Goal: Check status: Check status

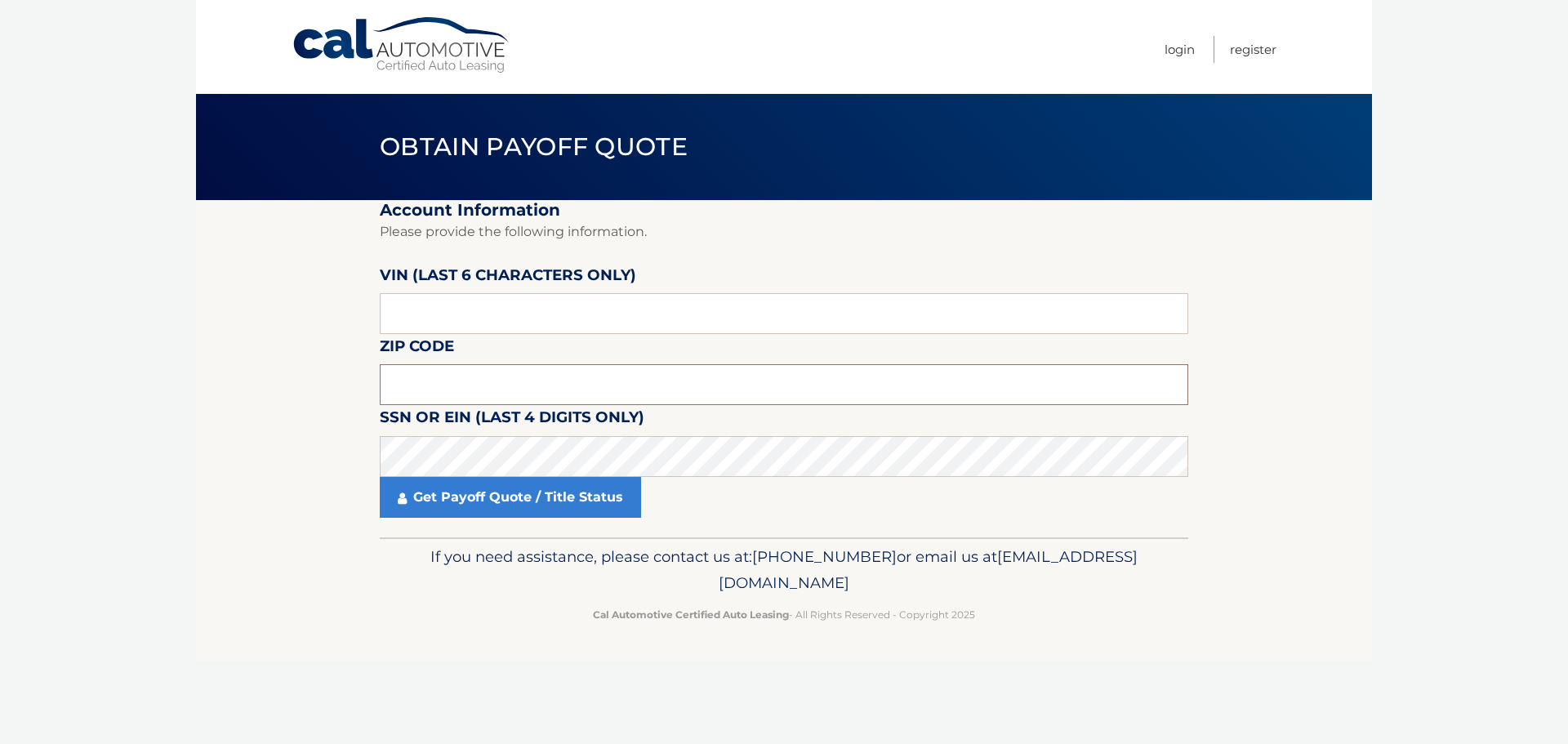
click at [418, 392] on input "text" at bounding box center [784, 384] width 809 height 41
type input "08536"
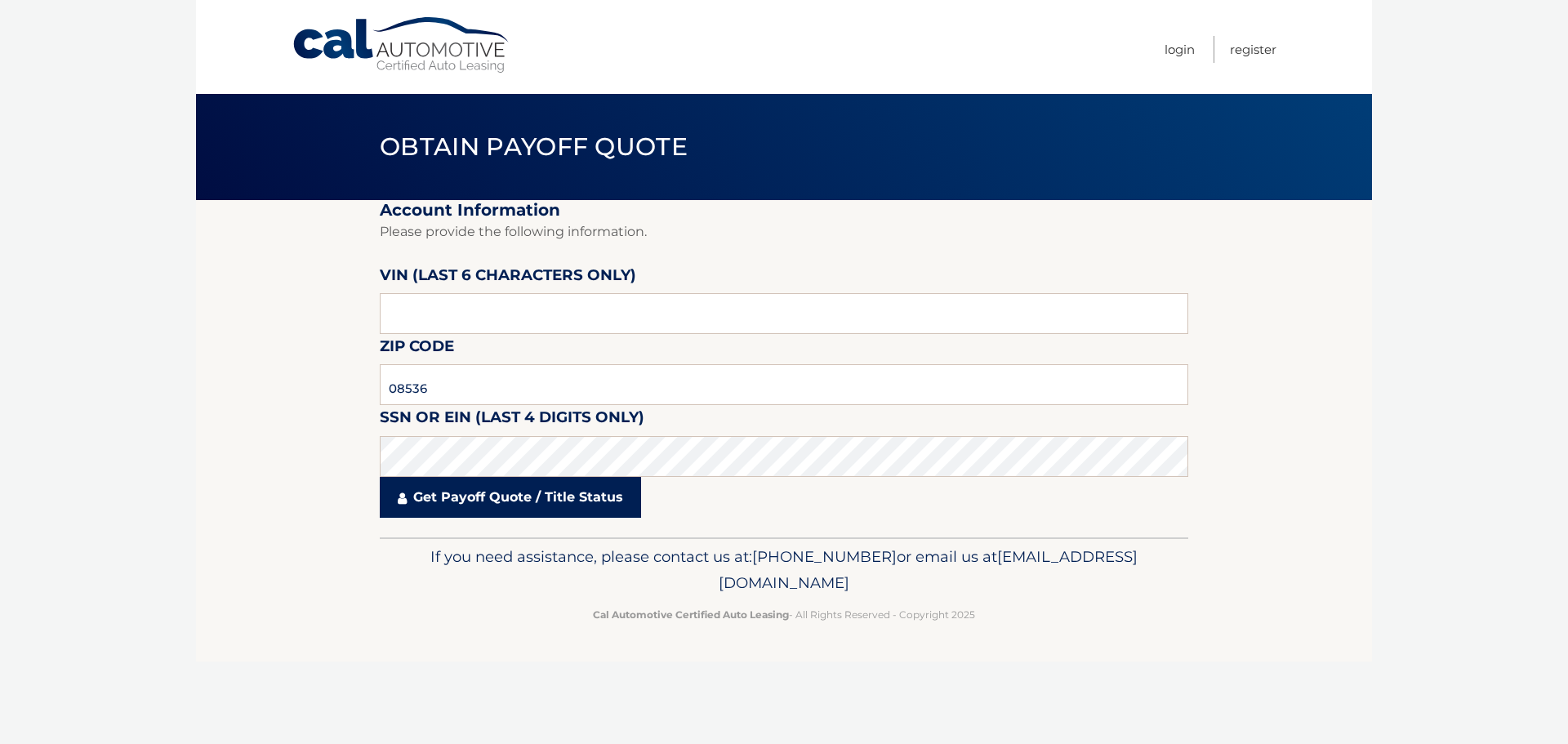
click at [585, 495] on link "Get Payoff Quote / Title Status" at bounding box center [510, 497] width 261 height 41
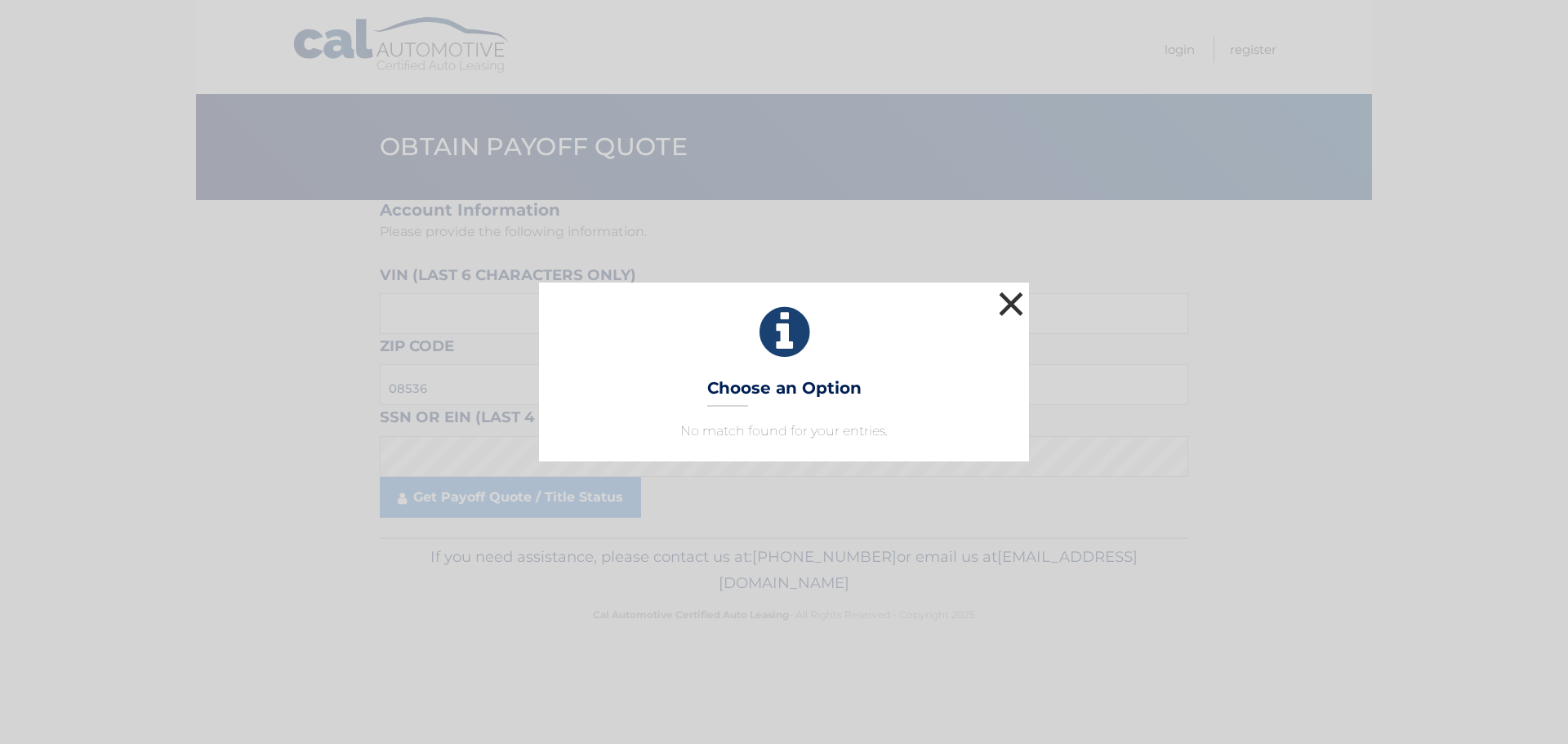
click at [1014, 307] on button "×" at bounding box center [1011, 304] width 33 height 33
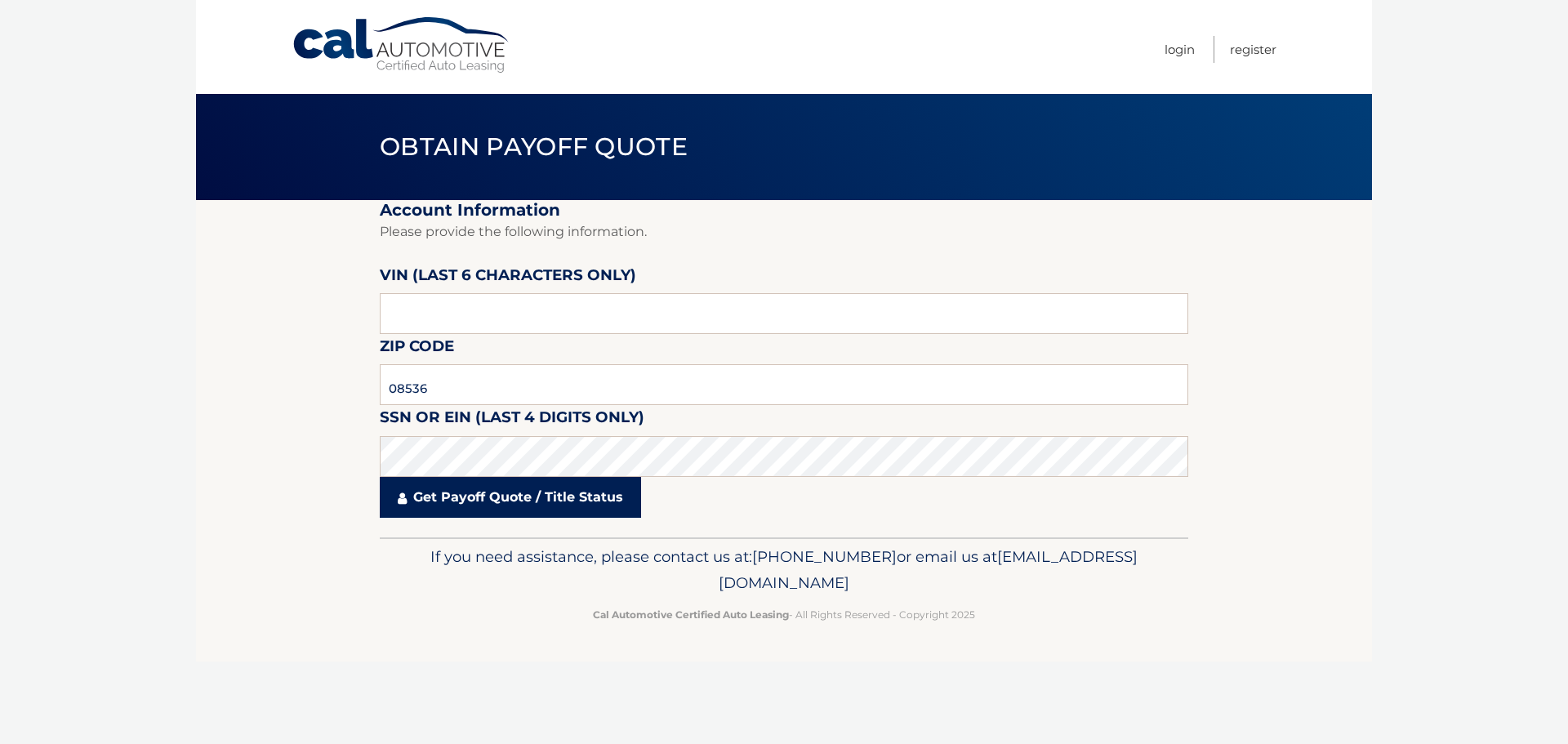
click at [475, 491] on link "Get Payoff Quote / Title Status" at bounding box center [510, 497] width 261 height 41
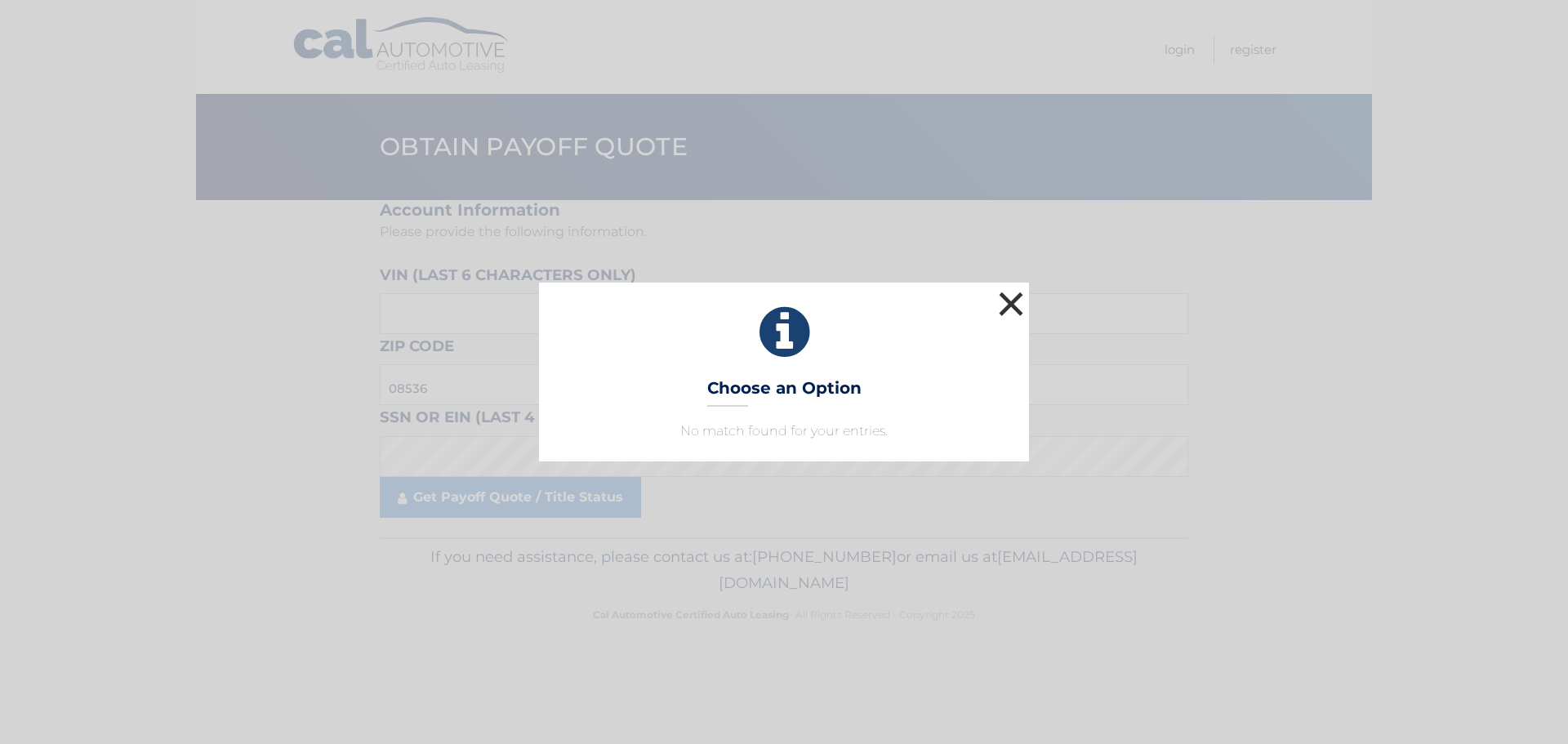
click at [1007, 295] on button "×" at bounding box center [1011, 304] width 33 height 33
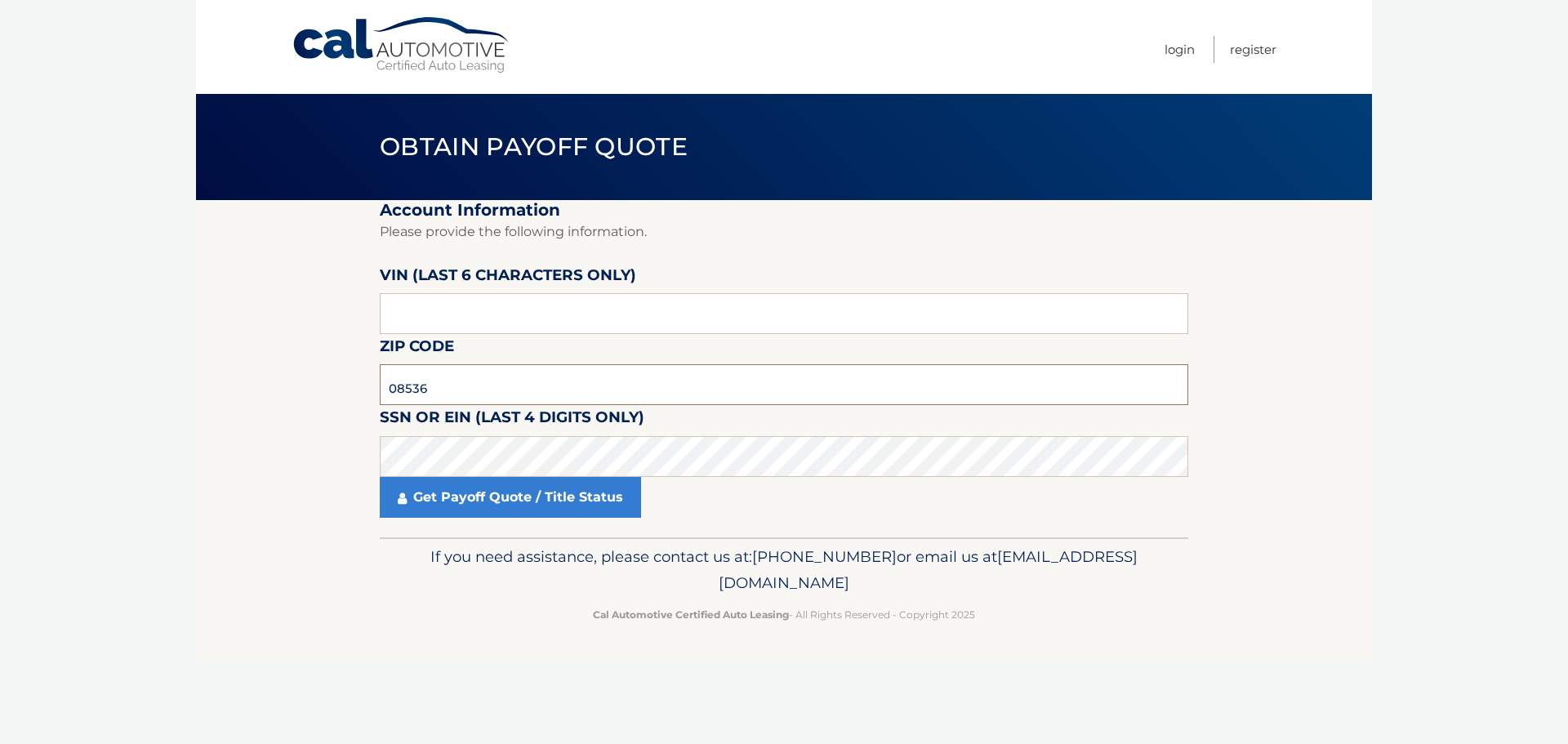
drag, startPoint x: 453, startPoint y: 382, endPoint x: 334, endPoint y: 388, distance: 119.2
click at [334, 389] on section "Account Information Please provide the following information. [PERSON_NAME] (la…" at bounding box center [784, 368] width 1176 height 338
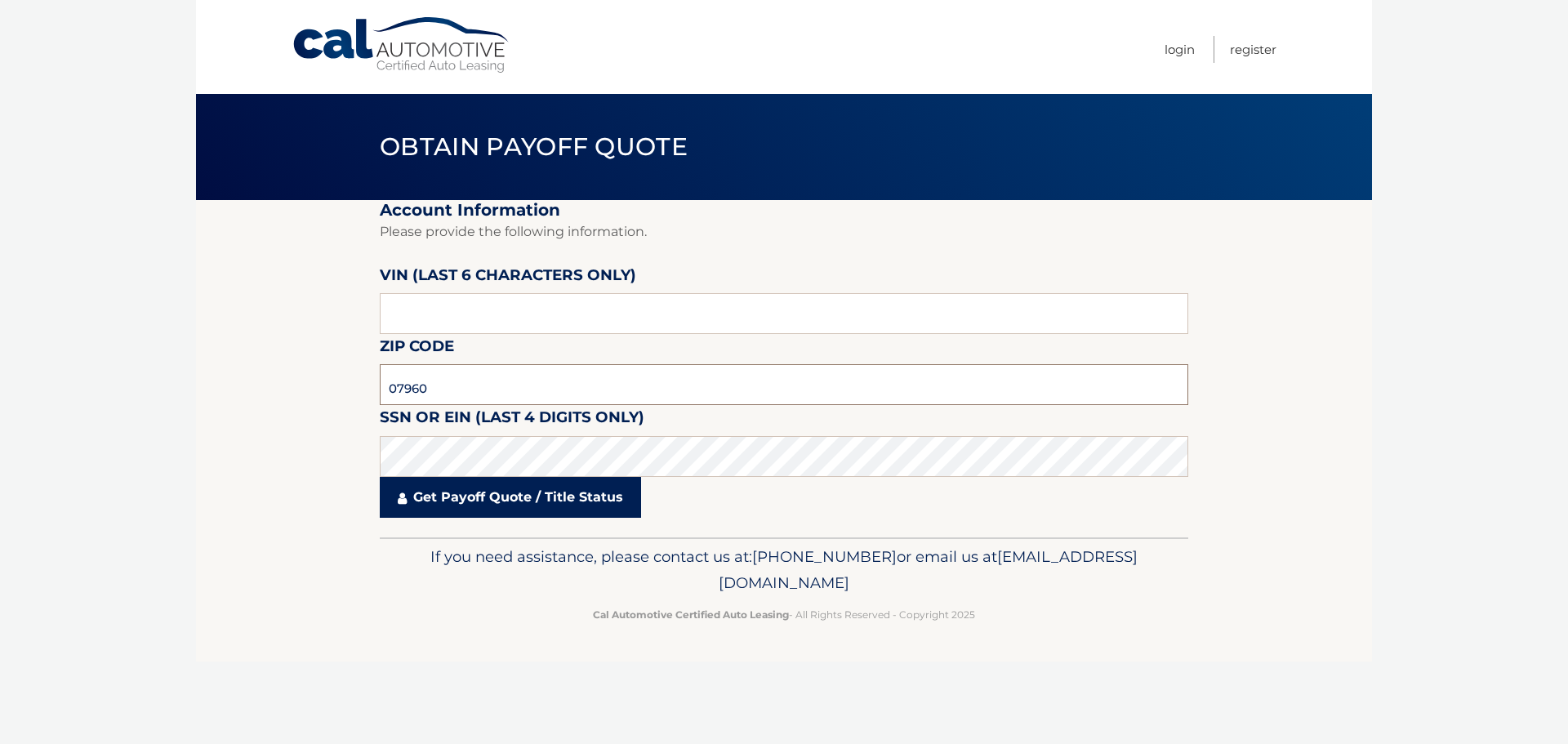
type input "07960"
click at [425, 495] on link "Get Payoff Quote / Title Status" at bounding box center [510, 497] width 261 height 41
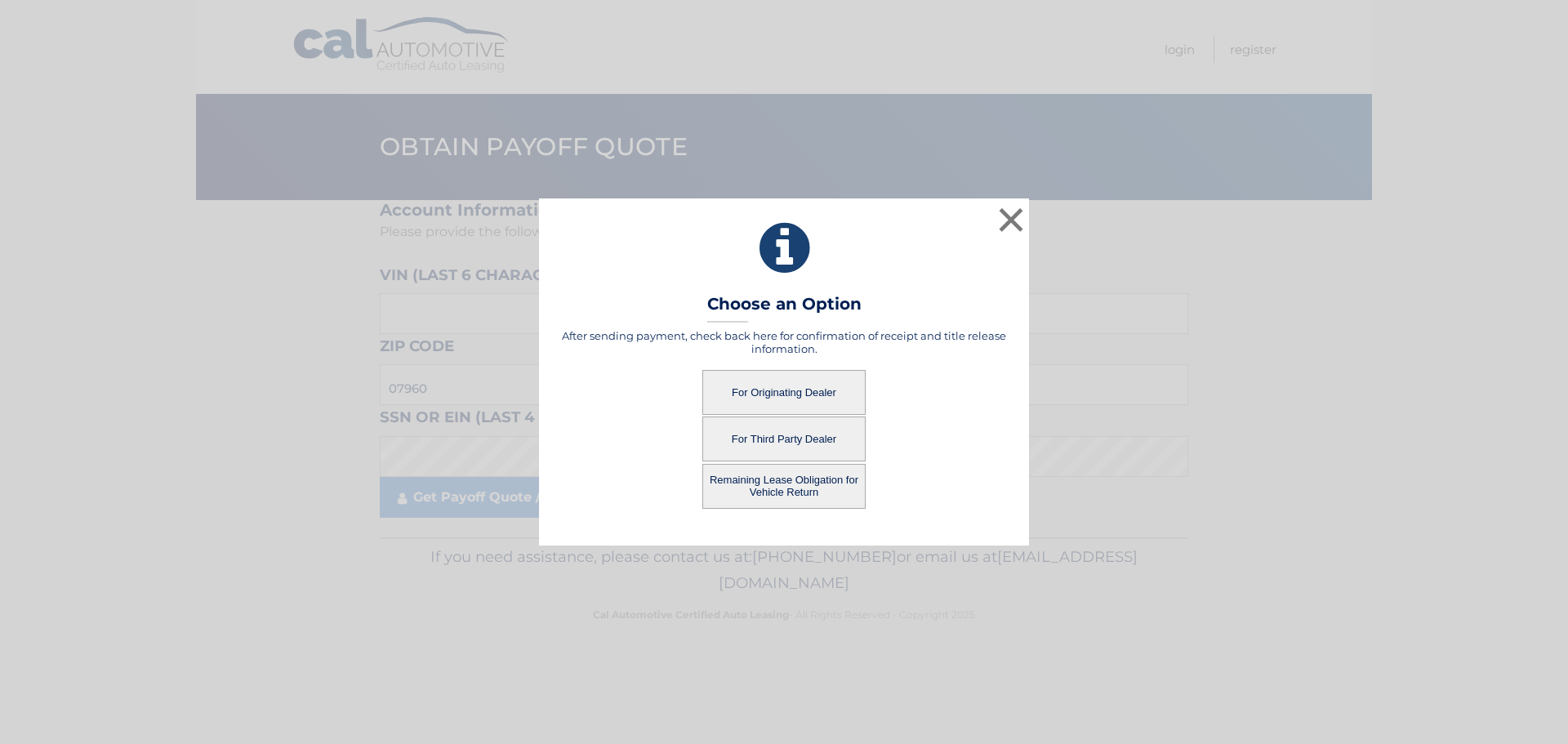
click at [801, 389] on button "For Originating Dealer" at bounding box center [784, 392] width 163 height 45
click at [805, 395] on button "For Originating Dealer" at bounding box center [784, 392] width 163 height 45
